Goal: Entertainment & Leisure: Consume media (video, audio)

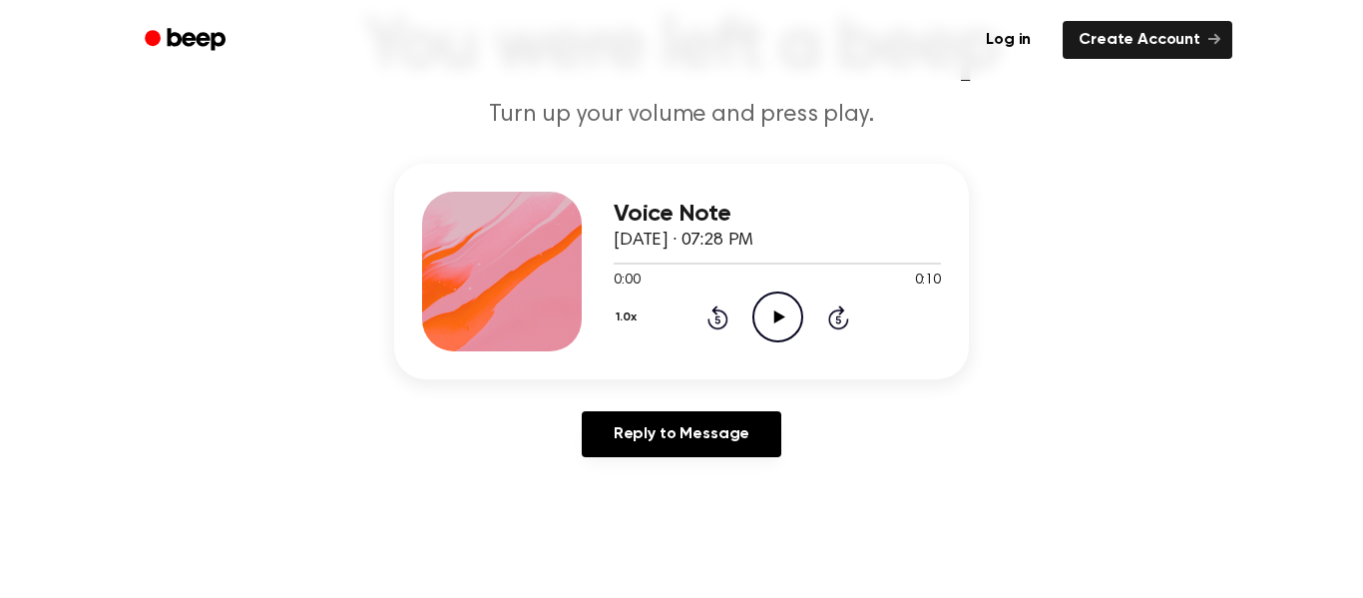
scroll to position [169, 0]
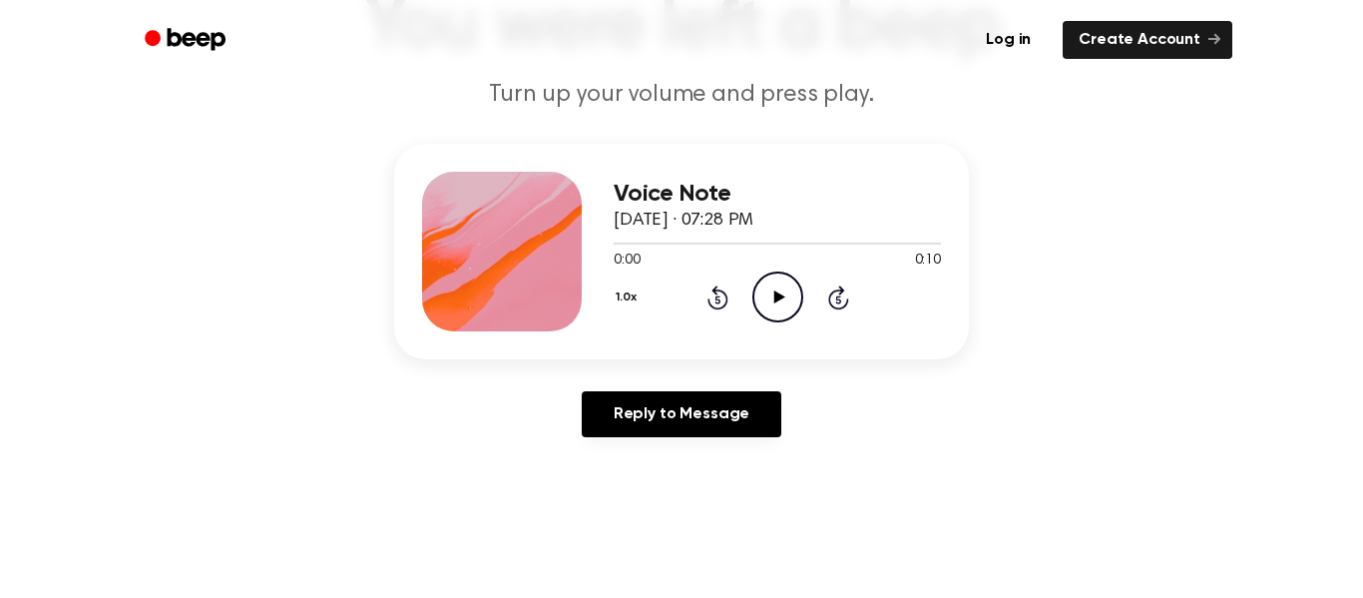
click at [795, 296] on icon "Play Audio" at bounding box center [777, 296] width 51 height 51
click at [770, 305] on icon "Play Audio" at bounding box center [777, 296] width 51 height 51
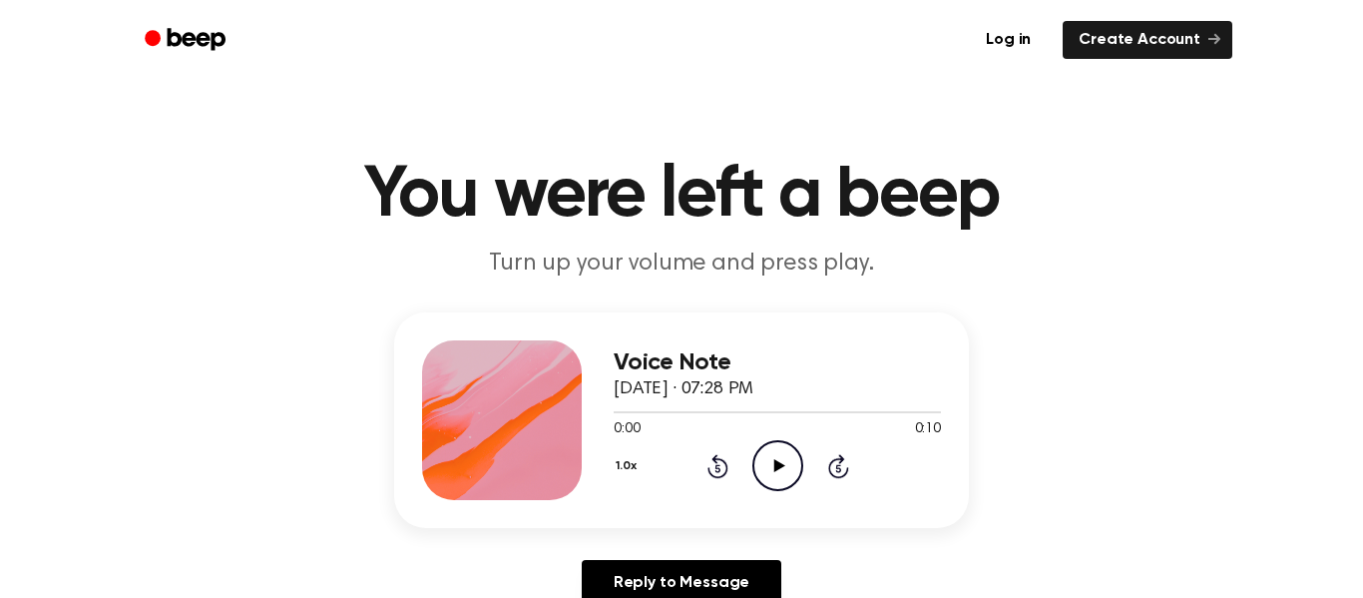
click at [785, 473] on icon "Play Audio" at bounding box center [777, 465] width 51 height 51
click at [768, 452] on icon "Play Audio" at bounding box center [777, 465] width 51 height 51
click at [786, 442] on circle at bounding box center [777, 465] width 49 height 49
click at [771, 476] on icon "Play Audio" at bounding box center [777, 465] width 51 height 51
click at [775, 460] on icon "Play Audio" at bounding box center [777, 465] width 51 height 51
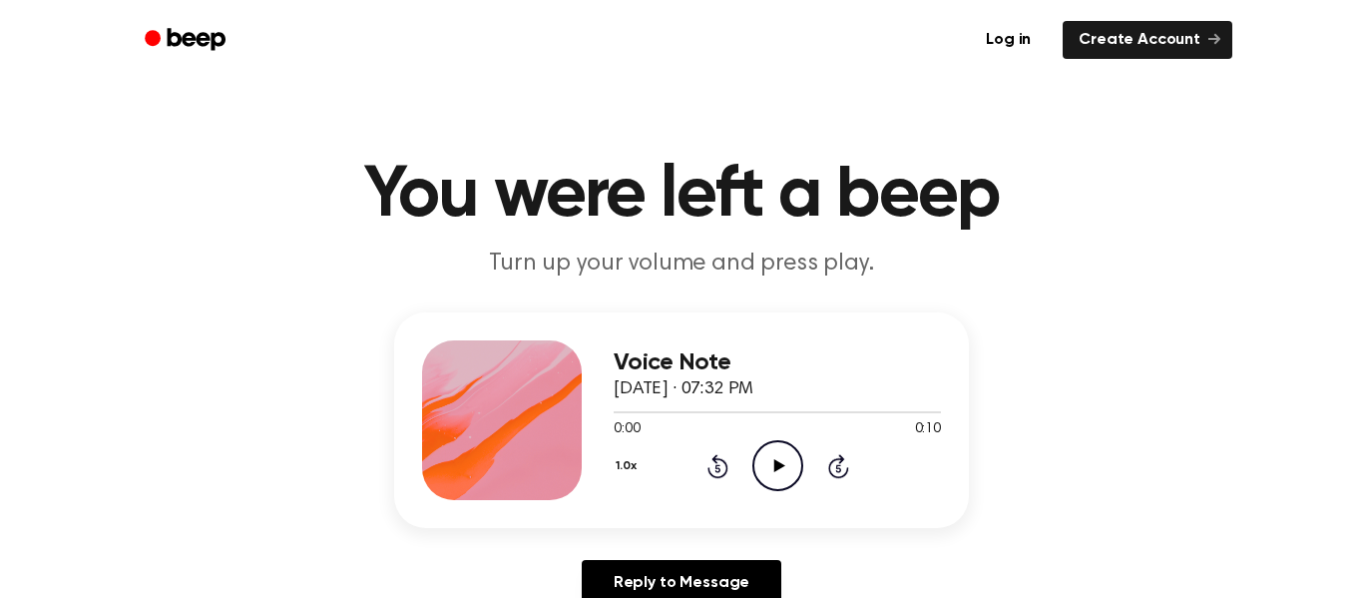
click at [774, 447] on icon "Play Audio" at bounding box center [777, 465] width 51 height 51
click at [790, 460] on icon "Play Audio" at bounding box center [777, 465] width 51 height 51
click at [771, 455] on icon "Play Audio" at bounding box center [777, 465] width 51 height 51
click at [789, 459] on icon "Play Audio" at bounding box center [777, 465] width 51 height 51
click at [769, 470] on icon "Pause Audio" at bounding box center [777, 465] width 51 height 51
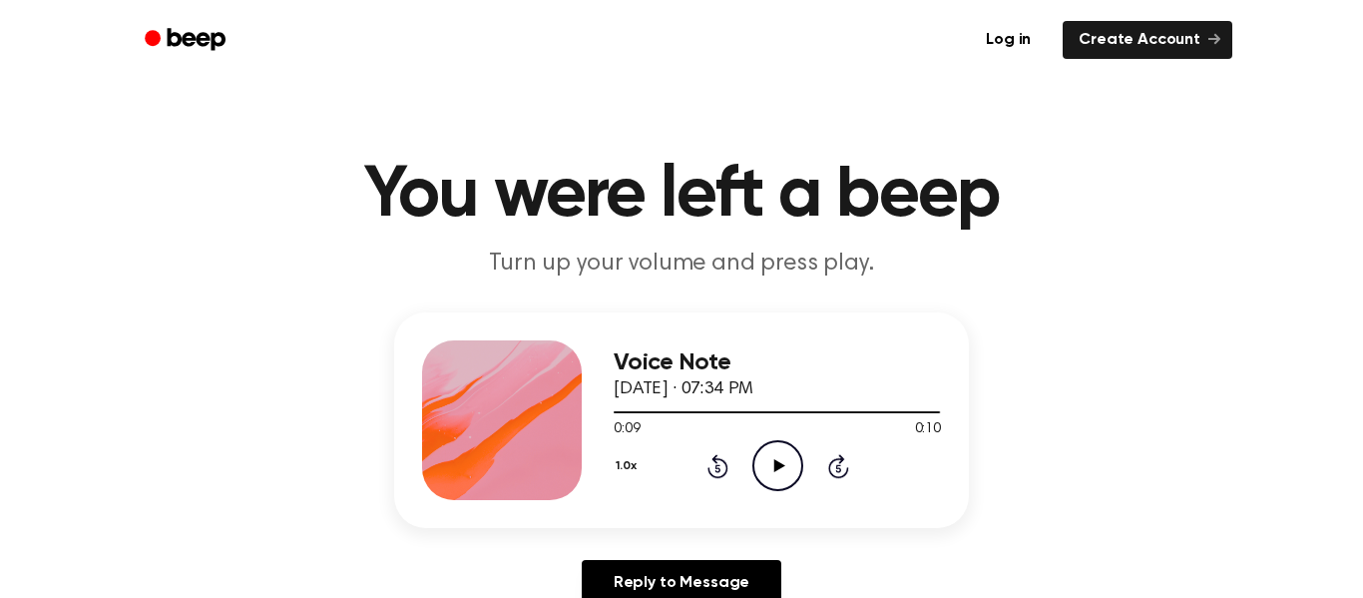
click at [769, 470] on icon "Play Audio" at bounding box center [777, 465] width 51 height 51
click at [770, 446] on icon "Play Audio" at bounding box center [777, 465] width 51 height 51
click at [755, 465] on icon "Play Audio" at bounding box center [777, 465] width 51 height 51
click at [774, 447] on icon "Play Audio" at bounding box center [777, 465] width 51 height 51
click at [770, 455] on icon "Play Audio" at bounding box center [777, 465] width 51 height 51
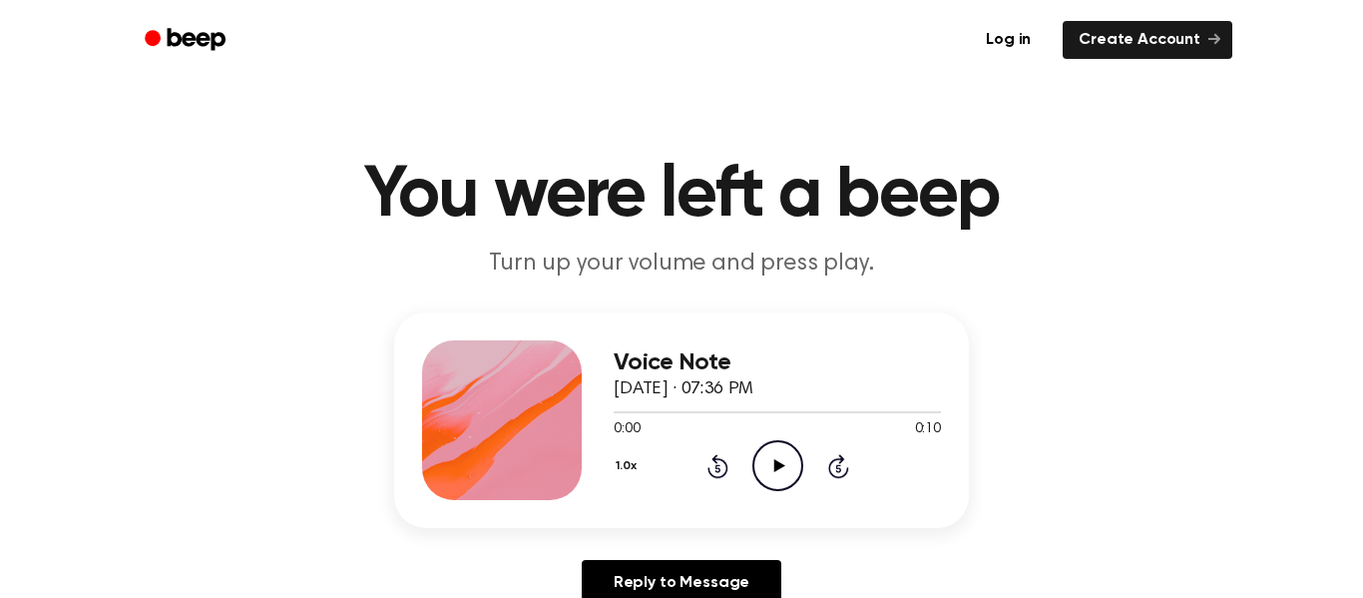
click at [753, 458] on circle at bounding box center [777, 465] width 49 height 49
click at [757, 462] on icon "Play Audio" at bounding box center [777, 465] width 51 height 51
